Goal: Use online tool/utility: Utilize a website feature to perform a specific function

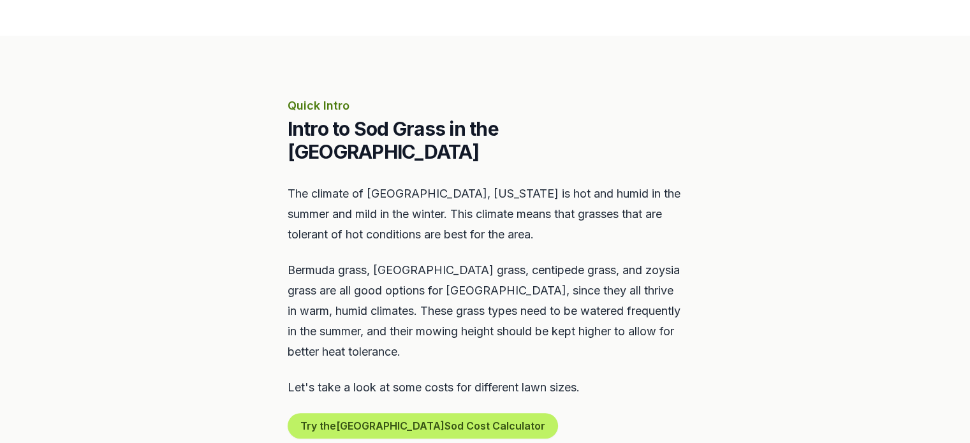
scroll to position [574, 0]
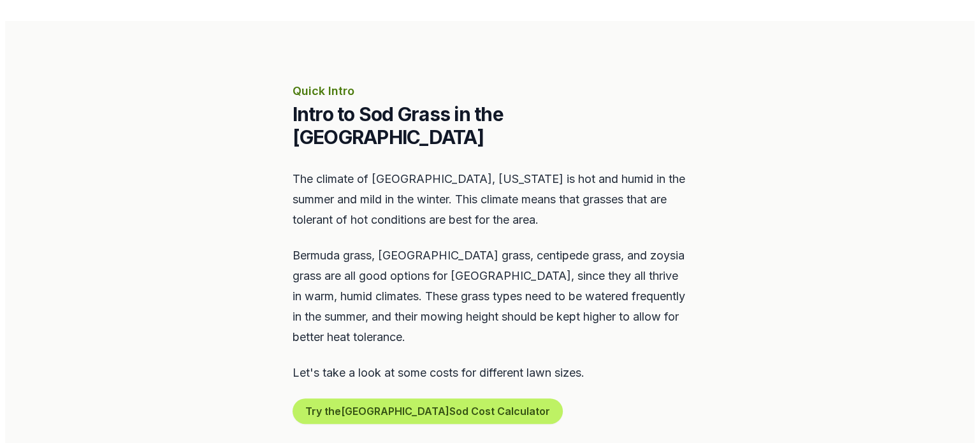
scroll to position [574, 0]
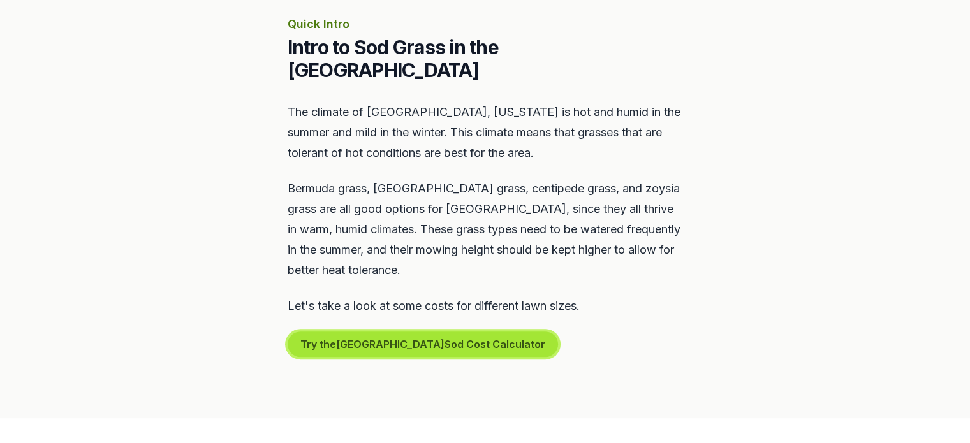
click at [421, 332] on button "Try the Leesburg Sod Cost Calculator" at bounding box center [423, 345] width 270 height 26
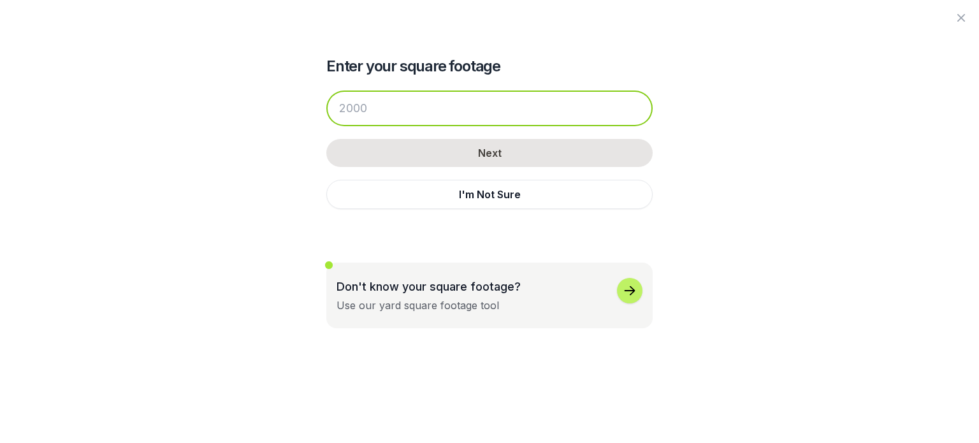
click at [408, 106] on input "number" at bounding box center [489, 109] width 326 height 36
drag, startPoint x: 408, startPoint y: 106, endPoint x: 319, endPoint y: 97, distance: 89.7
click at [319, 97] on div "Enter your square footage Next I'm Not Sure Don't know your square footage? Use…" at bounding box center [490, 164] width 694 height 328
click at [398, 117] on input "number" at bounding box center [489, 109] width 326 height 36
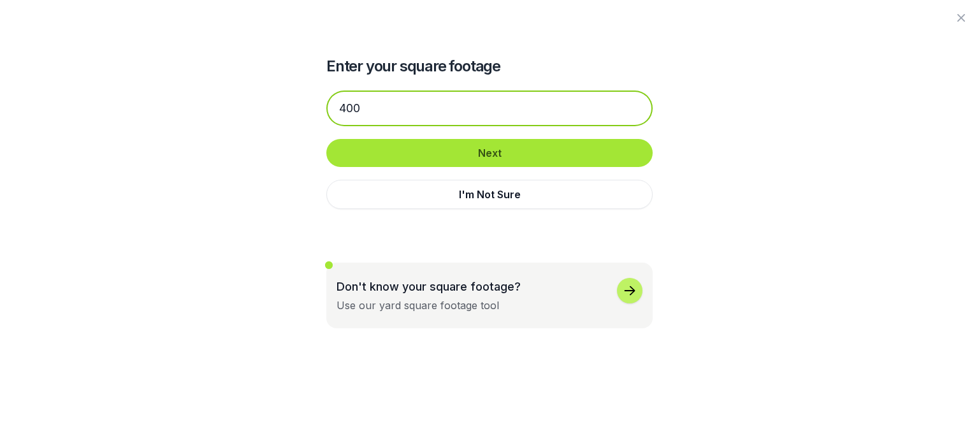
type input "400"
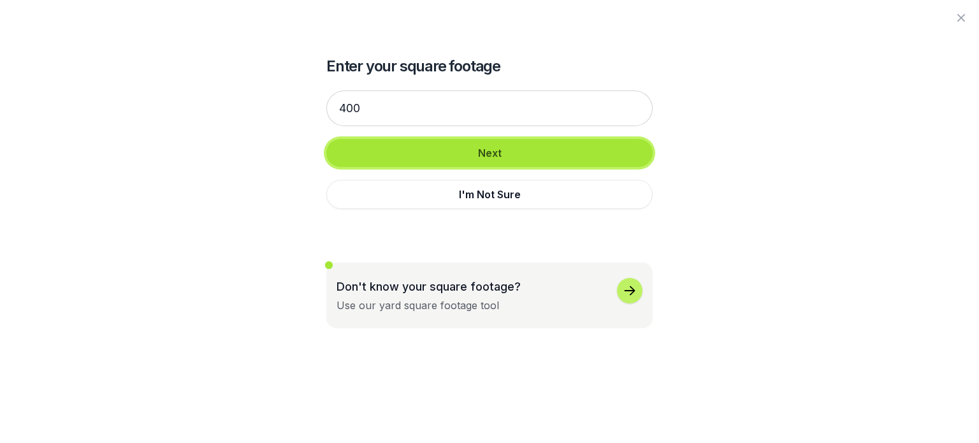
click at [485, 158] on button "Next" at bounding box center [489, 153] width 326 height 28
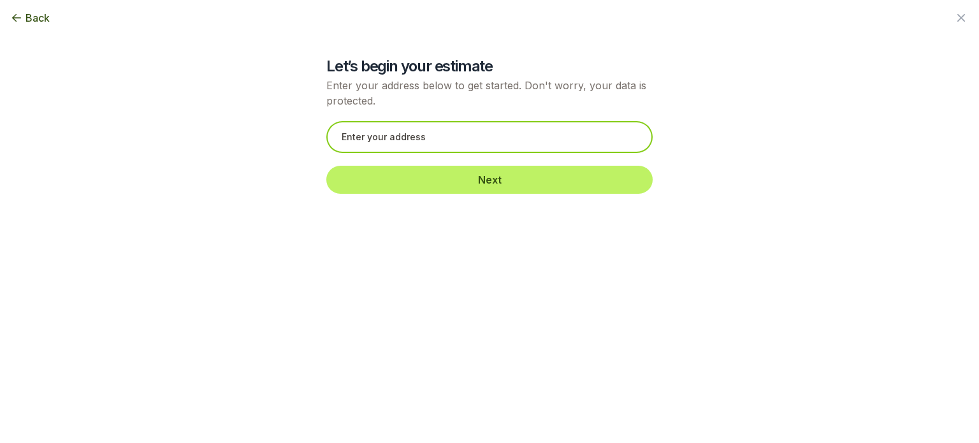
click at [462, 134] on input "text" at bounding box center [489, 137] width 326 height 32
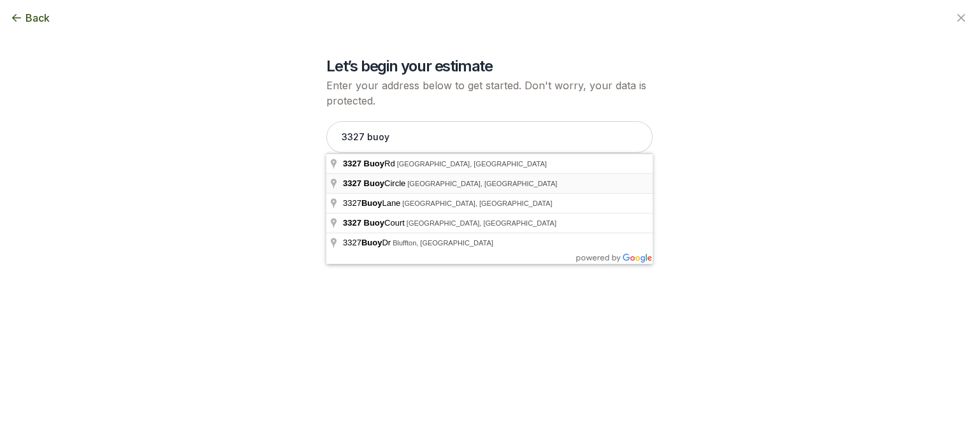
type input "3327 Buoy Circle, Winter Garden, FL"
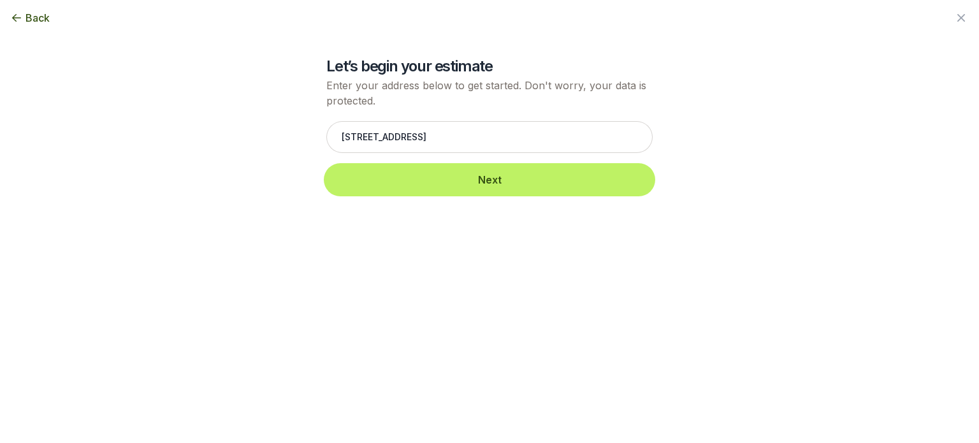
click at [464, 176] on button "Next" at bounding box center [489, 180] width 326 height 28
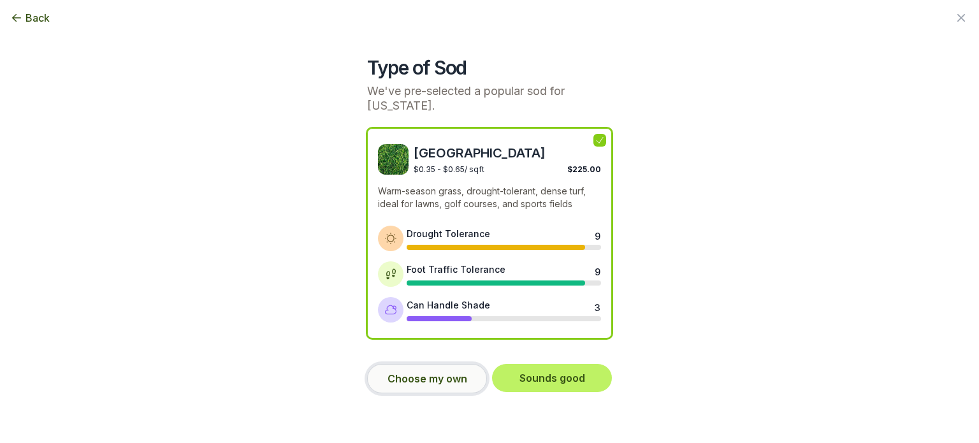
click at [422, 381] on button "Choose my own" at bounding box center [427, 378] width 120 height 29
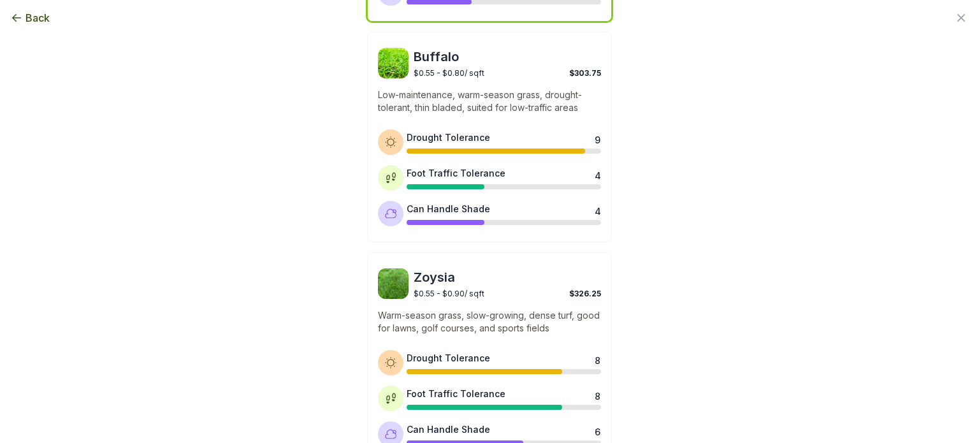
scroll to position [319, 0]
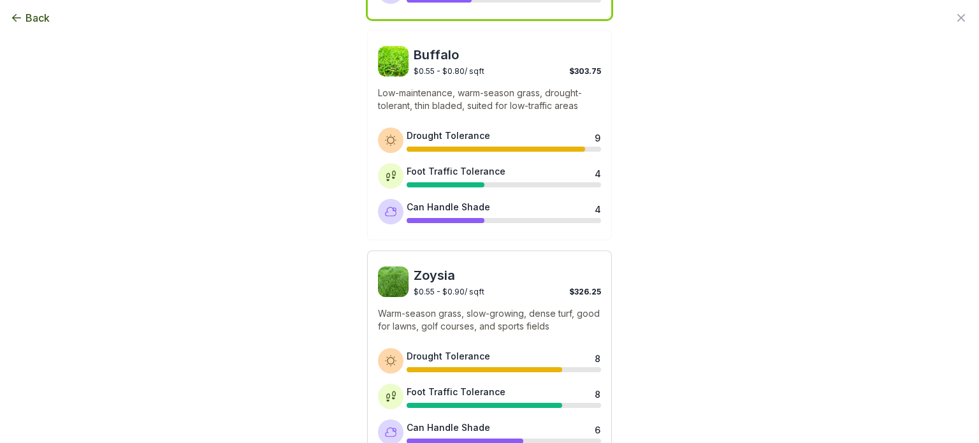
click at [502, 272] on span "Zoysia" at bounding box center [507, 275] width 187 height 18
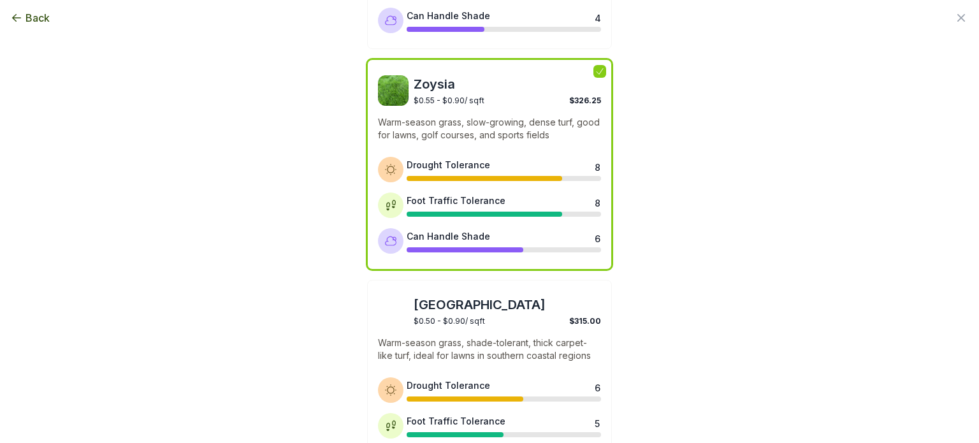
scroll to position [638, 0]
